Goal: Obtain resource: Download file/media

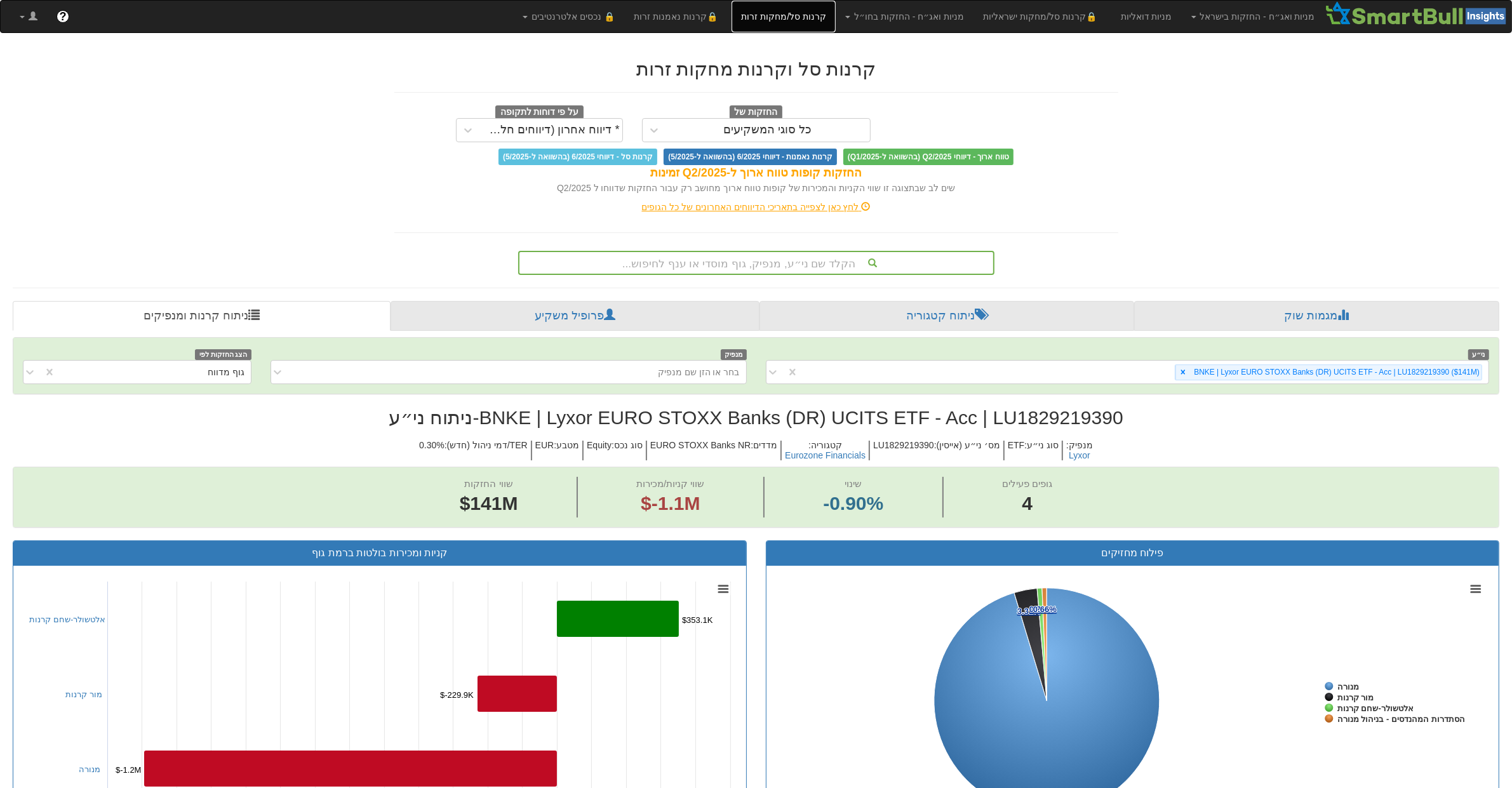
click at [823, 24] on link "קרנות סל/מחקות זרות" at bounding box center [783, 17] width 104 height 32
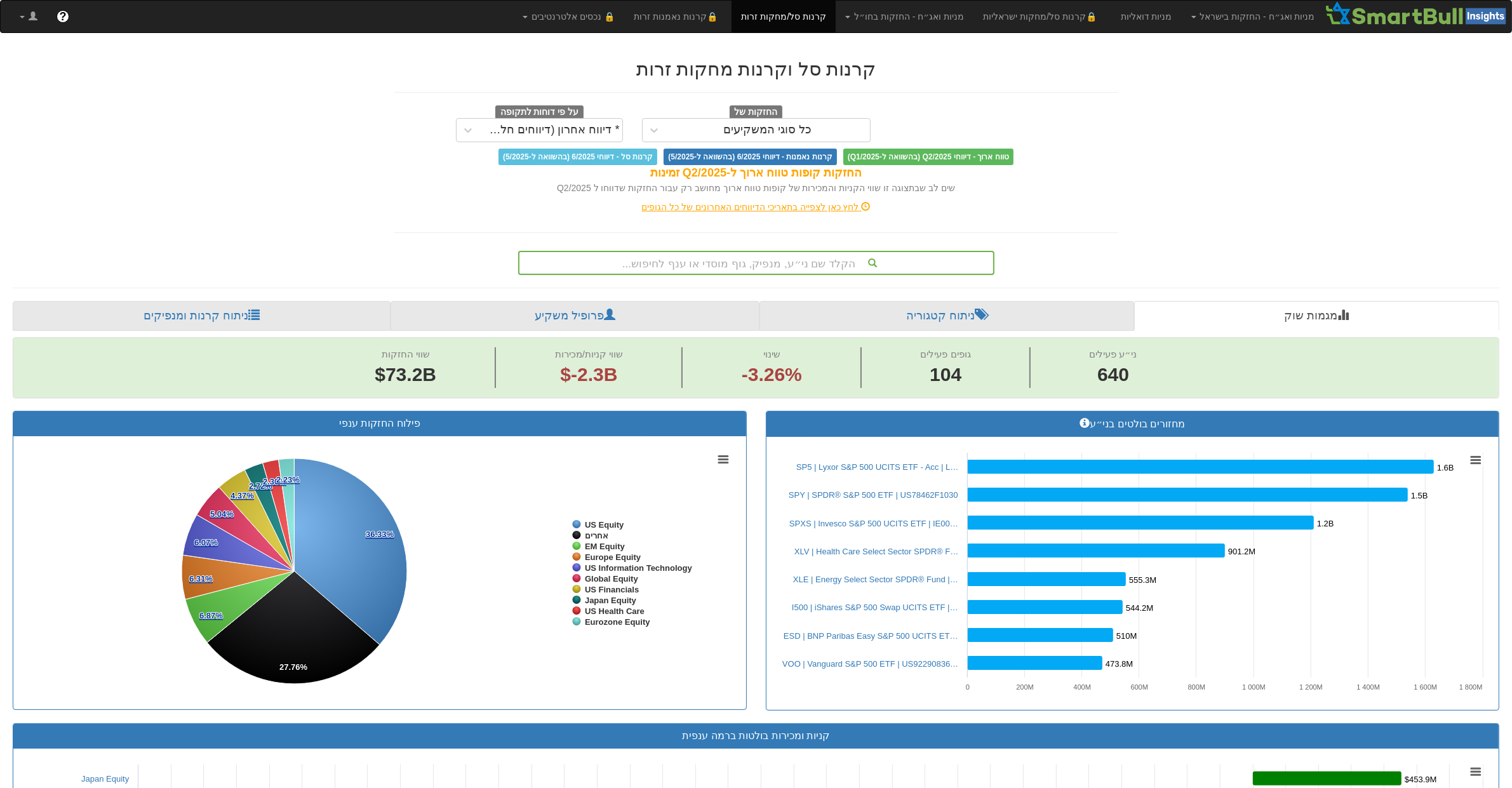
click at [778, 258] on div "הקלד שם ני״ע, מנפיק, גוף מוסדי או ענף לחיפוש..." at bounding box center [756, 263] width 474 height 22
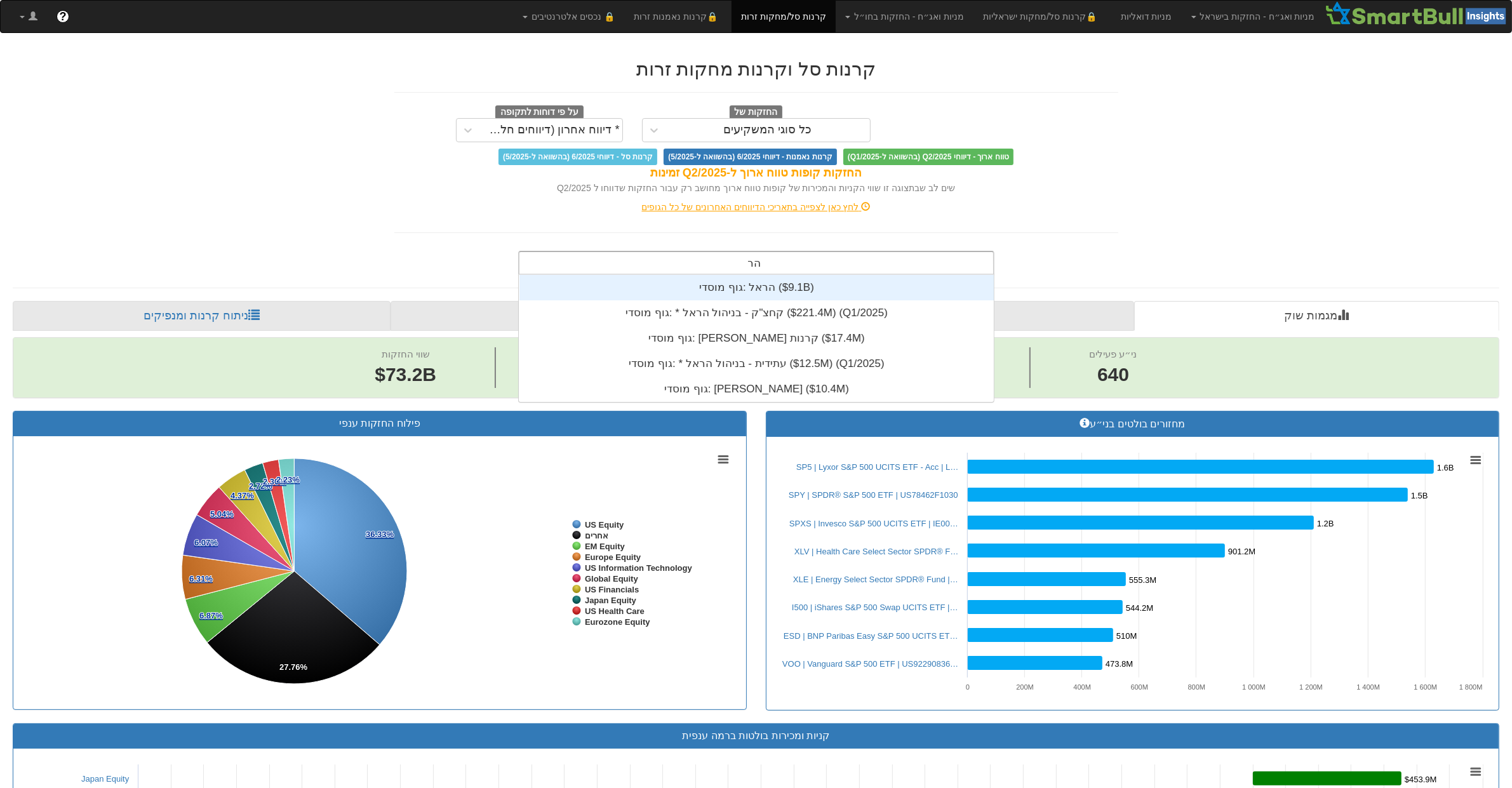
scroll to position [127, 0]
type input "הרא"
click at [785, 290] on div "גוף מוסדי: ‎הראל ‎($9.1B)‏" at bounding box center [756, 288] width 475 height 26
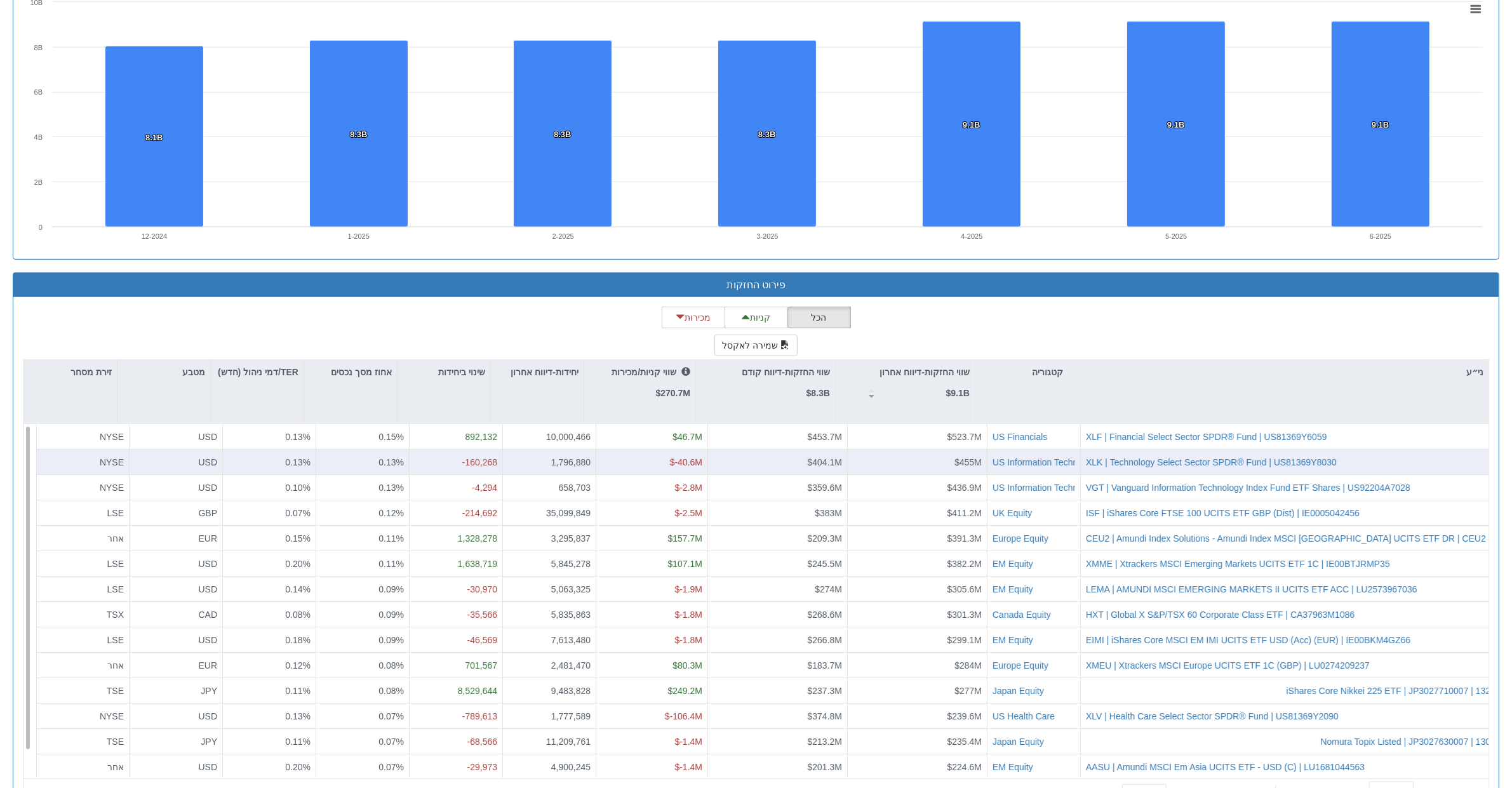
scroll to position [974, 0]
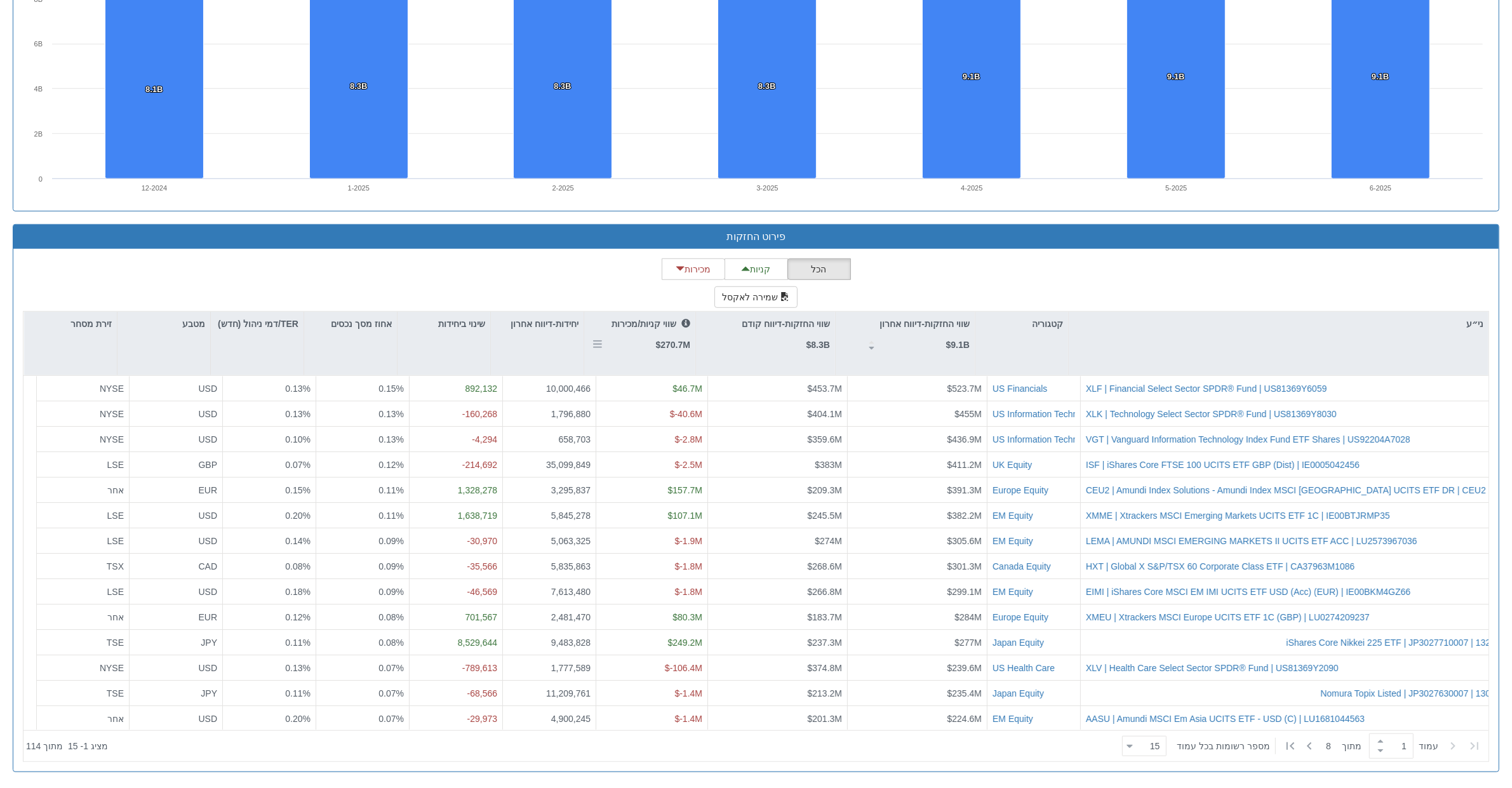
click at [661, 355] on div "שווי קניות/מכירות $270.7M" at bounding box center [640, 333] width 111 height 45
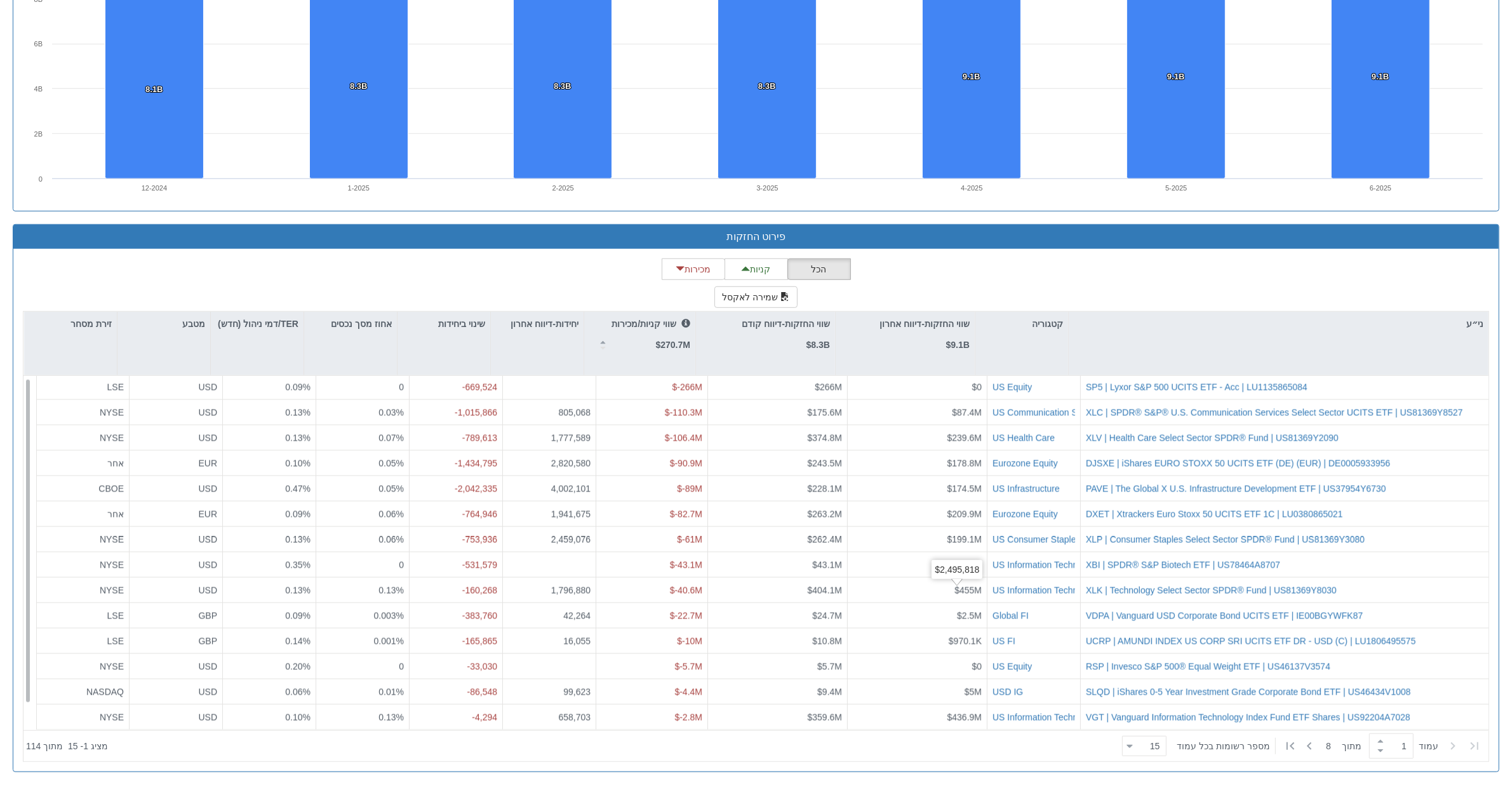
scroll to position [0, 0]
click at [650, 363] on div "ני״ע קטגוריה שווי החזקות-דיווח אחרון $9.1B שווי החזקות-דיווח קודם $8.3B שווי קנ…" at bounding box center [756, 537] width 1466 height 451
click at [682, 357] on div "שווי קניות/מכירות $270.7M" at bounding box center [640, 343] width 111 height 64
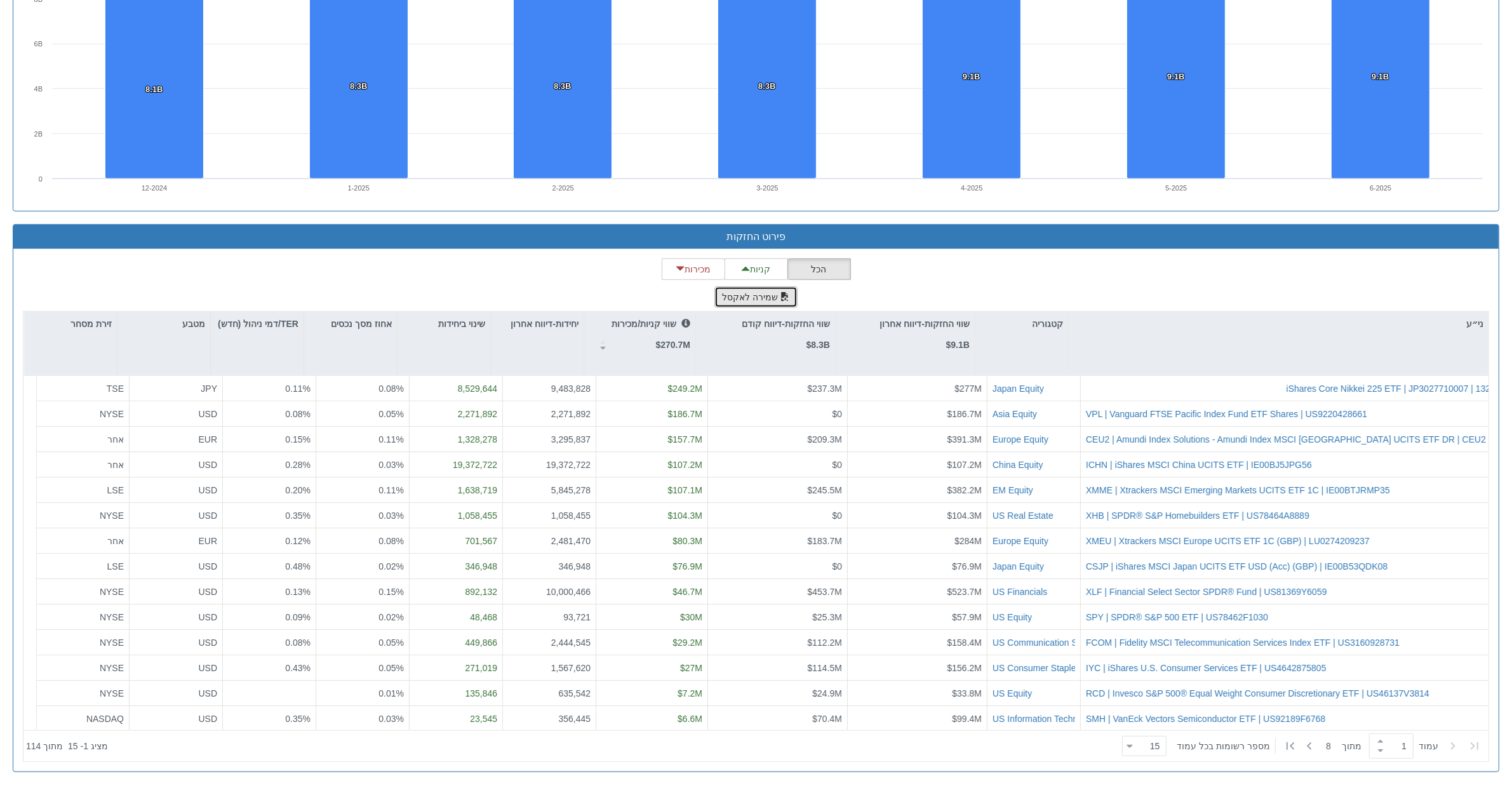
click at [754, 294] on button "שמירה לאקסל" at bounding box center [756, 298] width 83 height 22
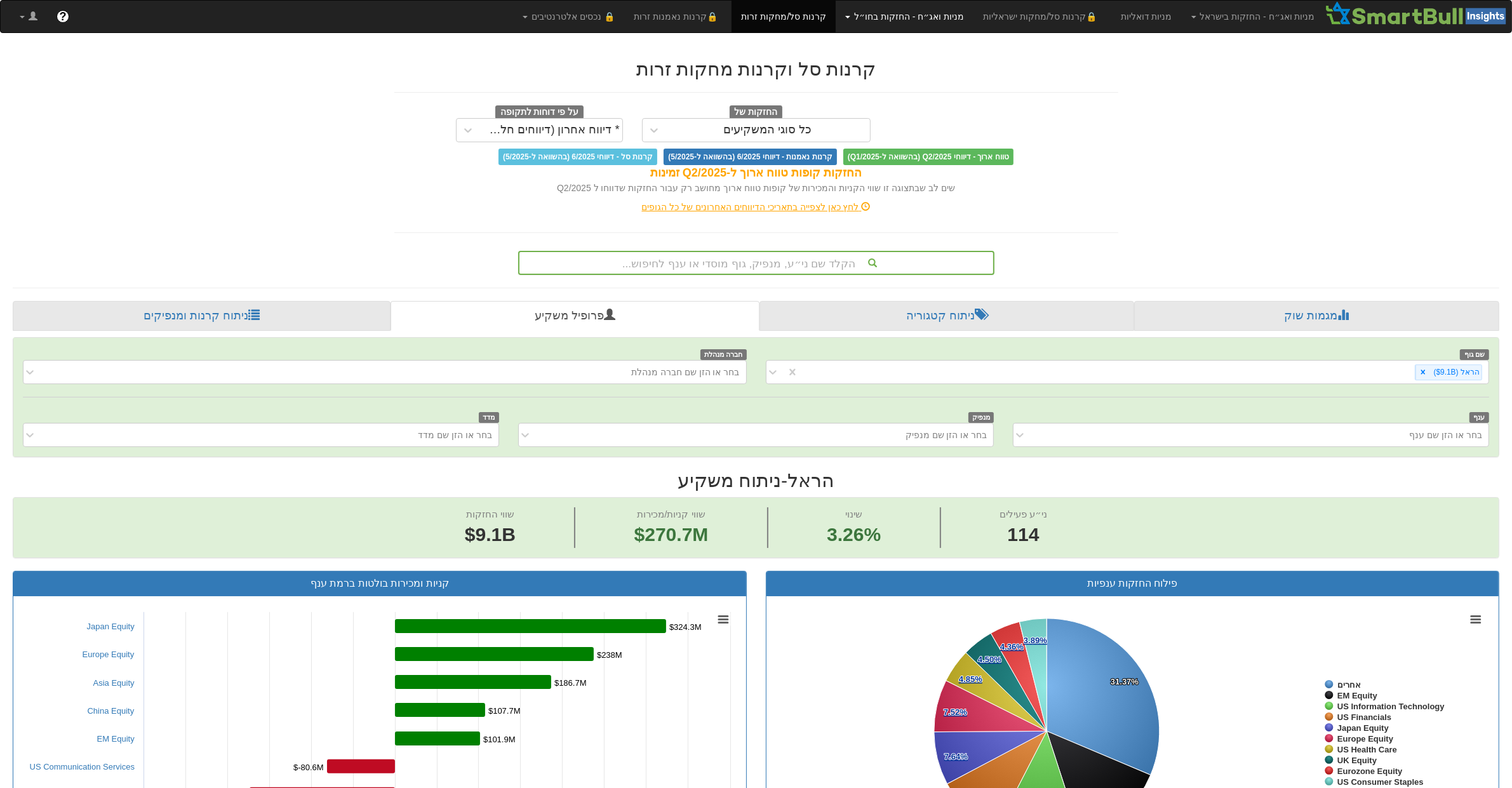
click at [963, 23] on link "מניות ואג״ח - החזקות בחו״ל" at bounding box center [904, 17] width 138 height 32
click at [964, 50] on link "מניות" at bounding box center [922, 44] width 100 height 17
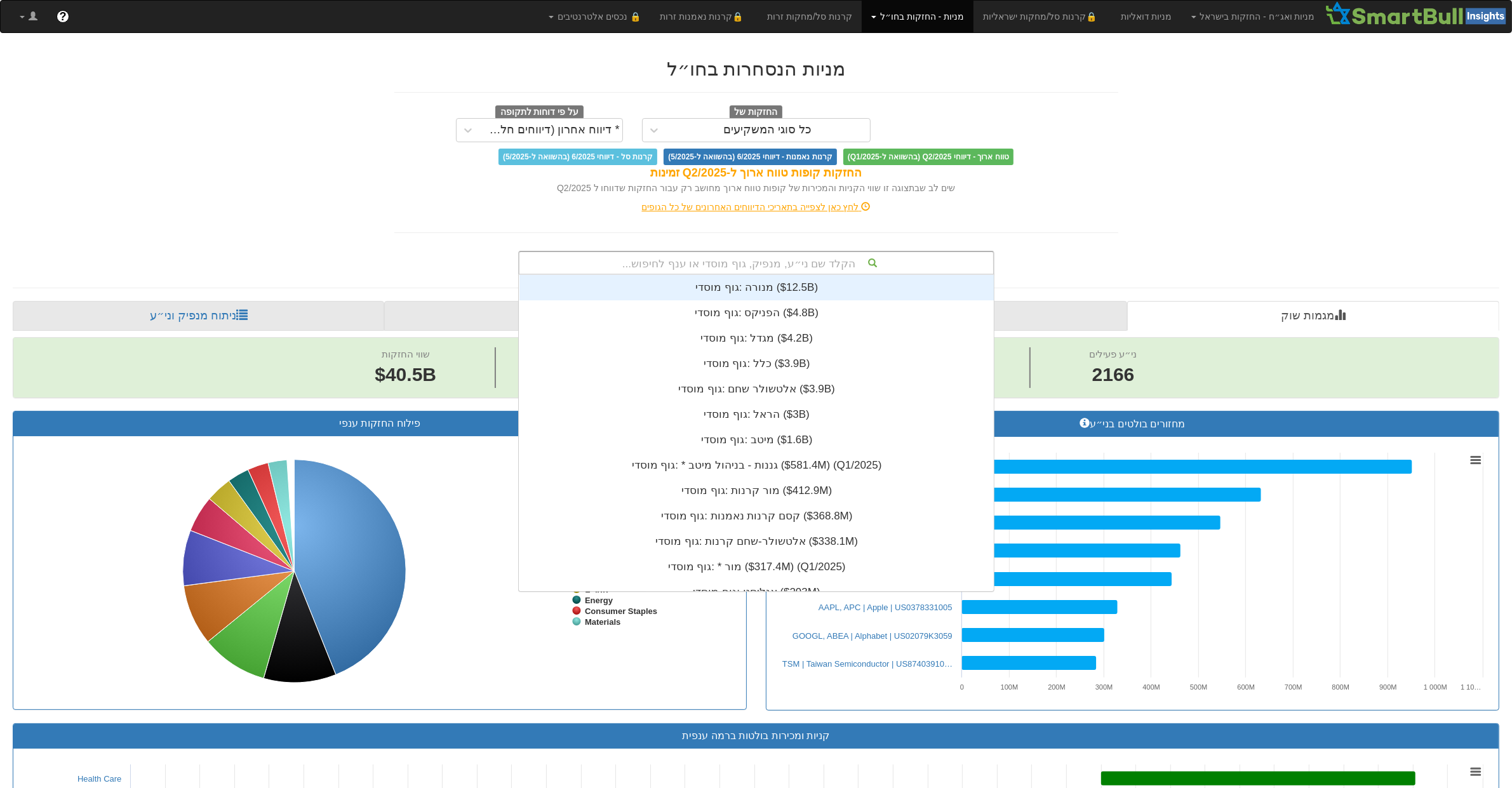
click at [775, 258] on div "הקלד שם ני״ע, מנפיק, גוף מוסדי או ענף לחיפוש..." at bounding box center [756, 263] width 474 height 22
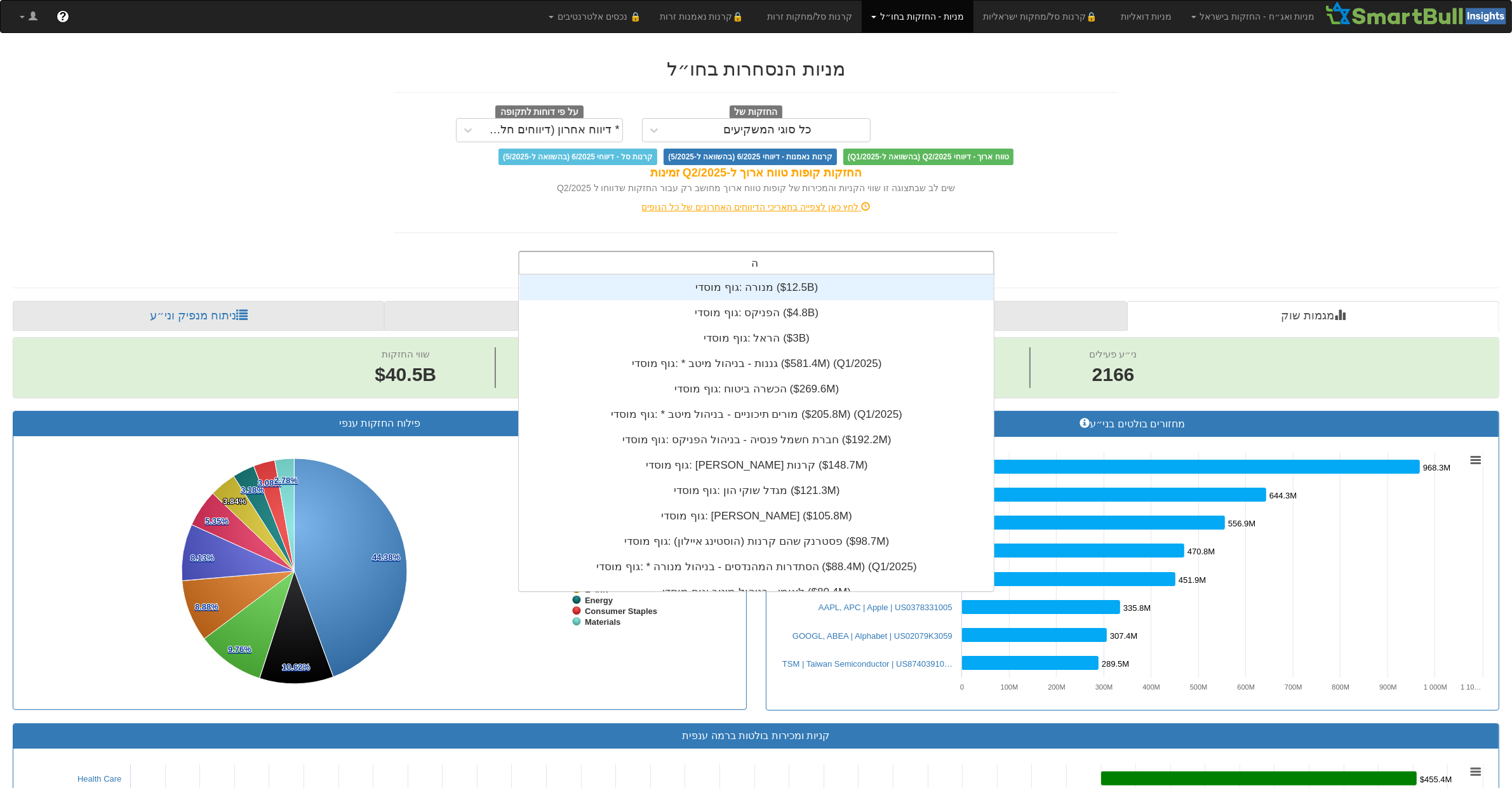
scroll to position [178, 0]
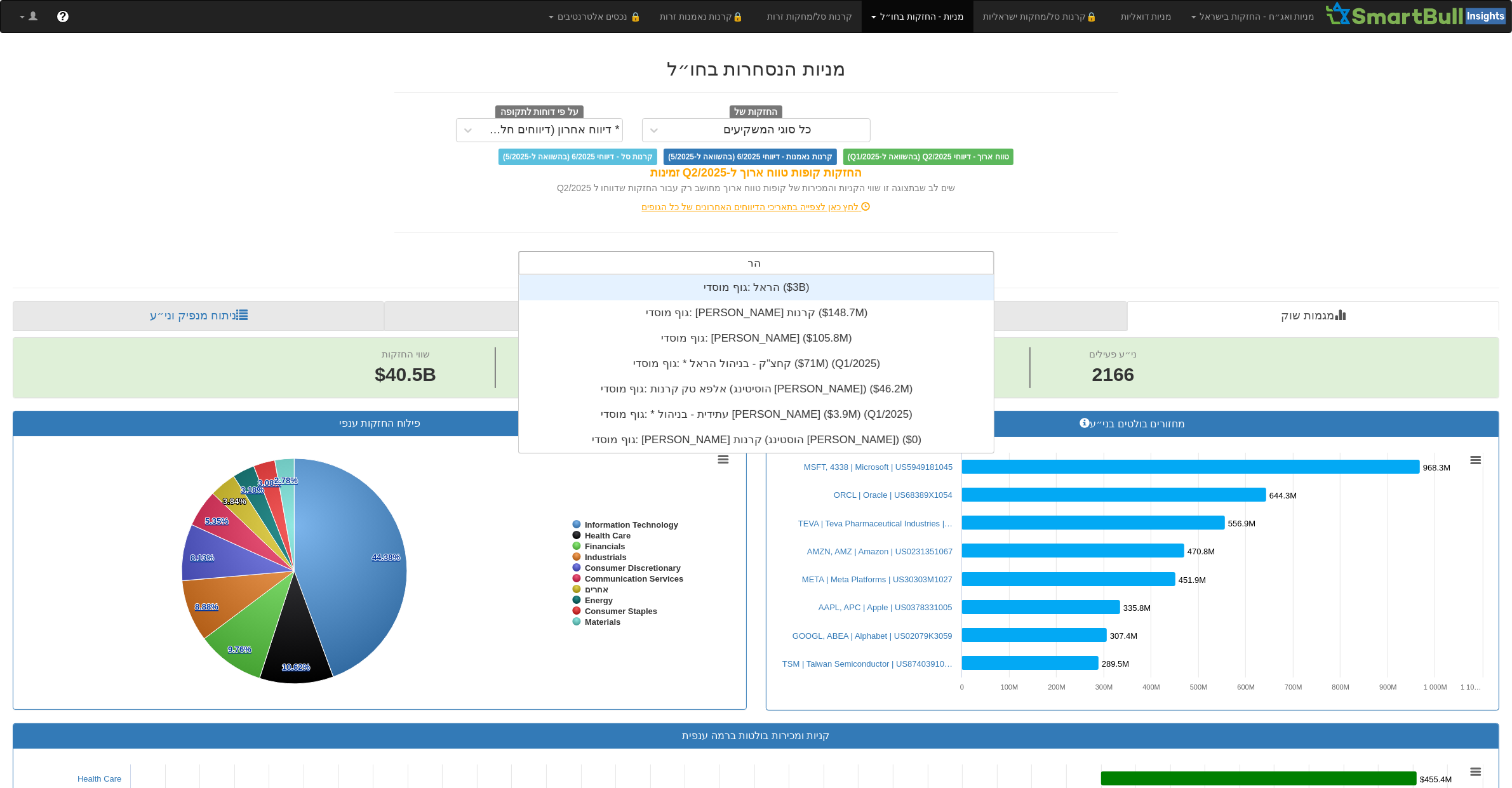
type input "הראל"
click at [745, 285] on div "גוף מוסדי: ‎הראל ‎($3B)‏" at bounding box center [756, 288] width 475 height 26
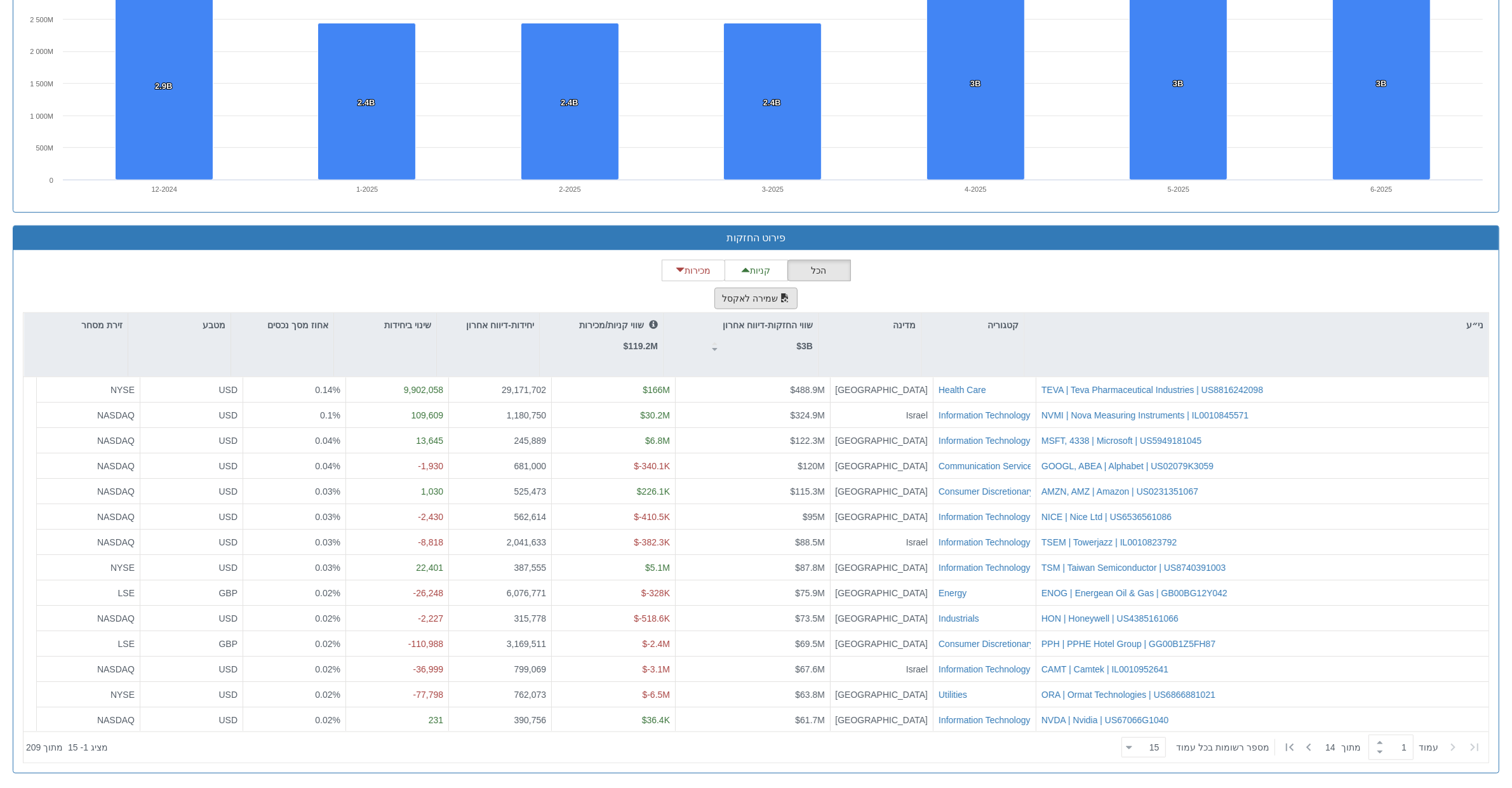
scroll to position [974, 0]
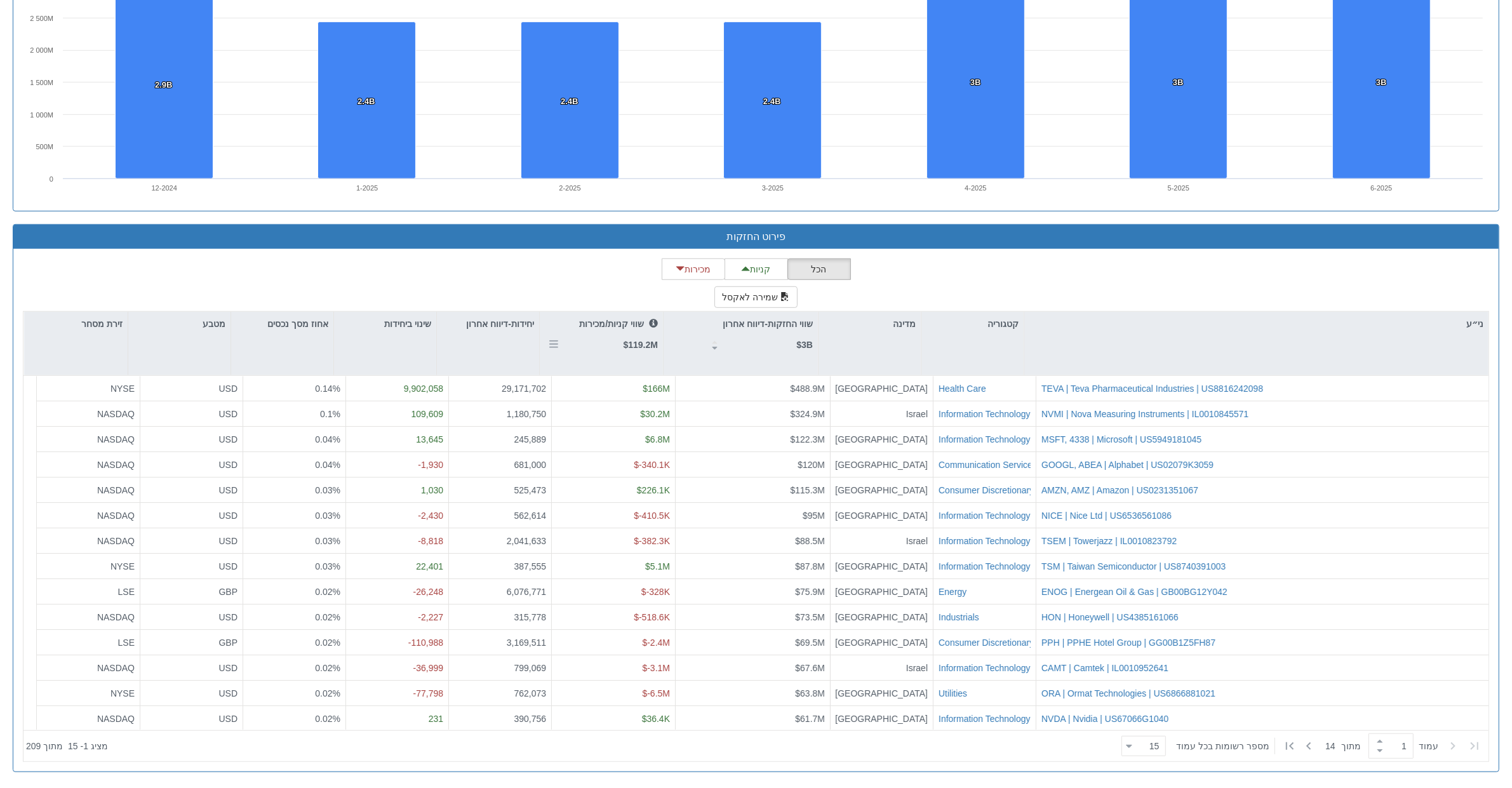
click at [623, 352] on div "שווי קניות/מכירות $119.2M" at bounding box center [602, 333] width 123 height 45
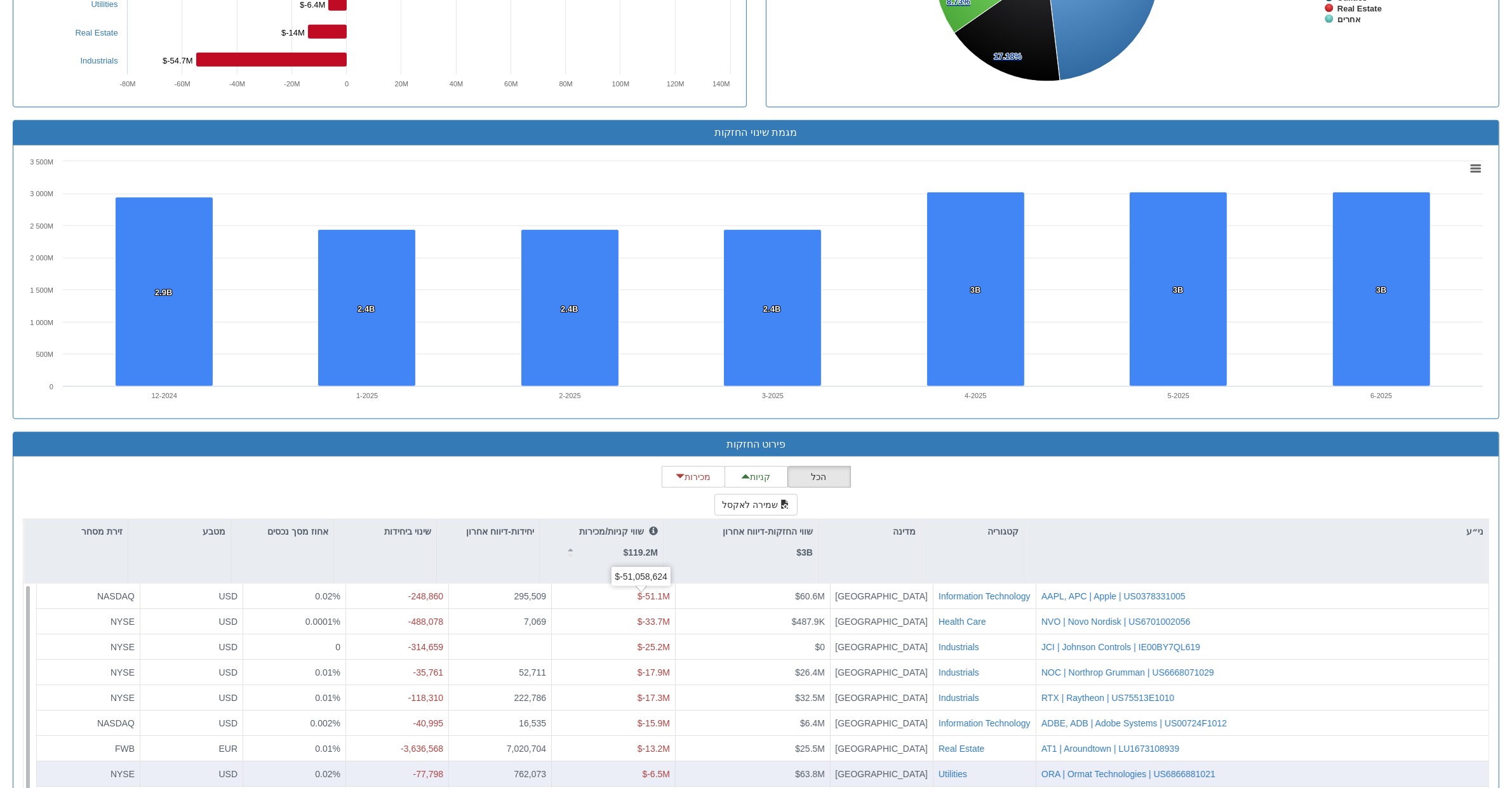
scroll to position [894, 0]
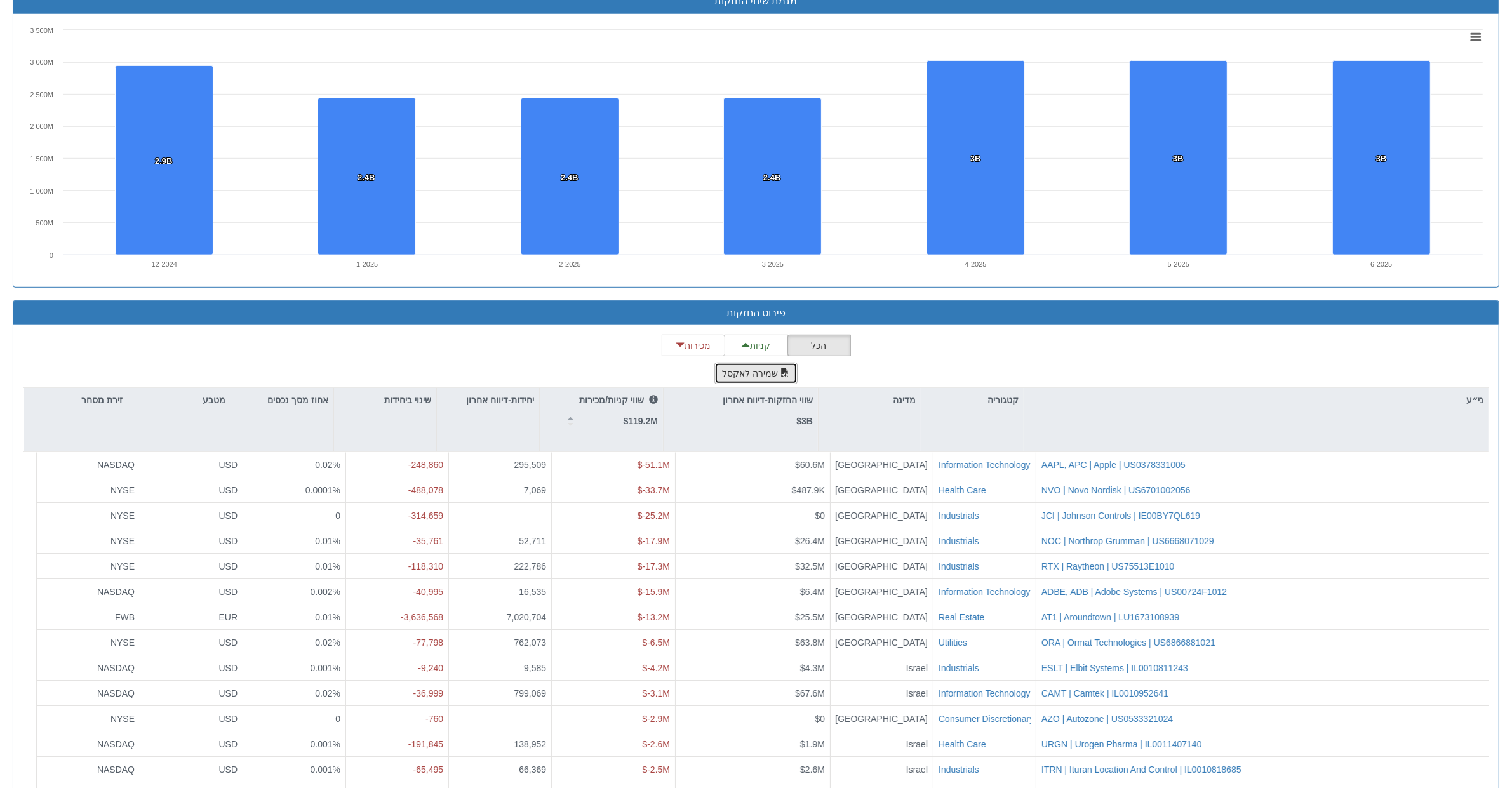
click at [765, 378] on button "שמירה לאקסל" at bounding box center [756, 373] width 83 height 22
